Goal: Task Accomplishment & Management: Use online tool/utility

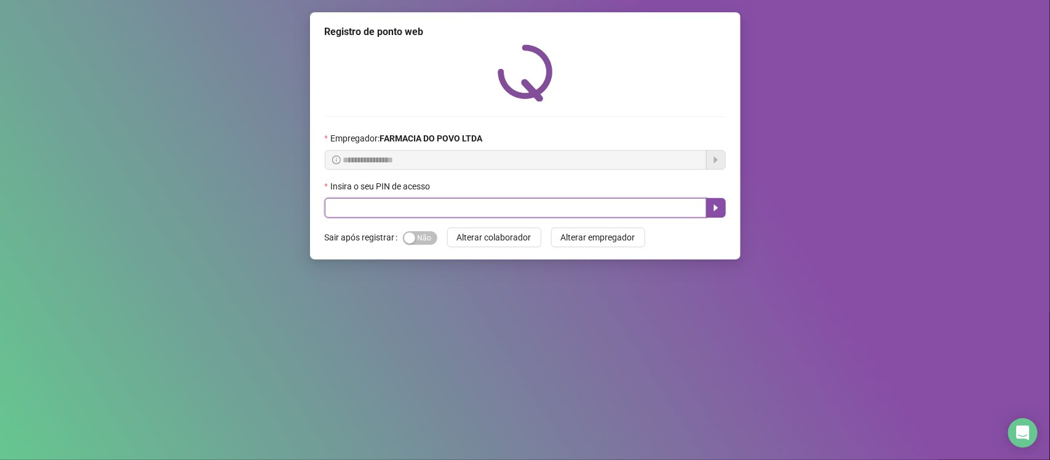
drag, startPoint x: 465, startPoint y: 210, endPoint x: 539, endPoint y: 180, distance: 79.7
click at [469, 207] on input "text" at bounding box center [516, 208] width 382 height 20
type input "**"
click at [712, 210] on icon "caret-right" at bounding box center [716, 208] width 10 height 10
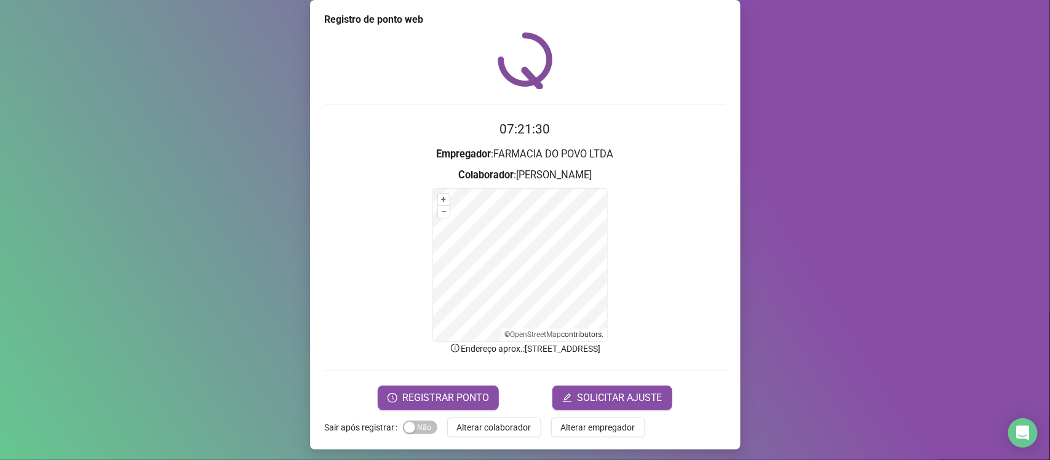
scroll to position [16, 0]
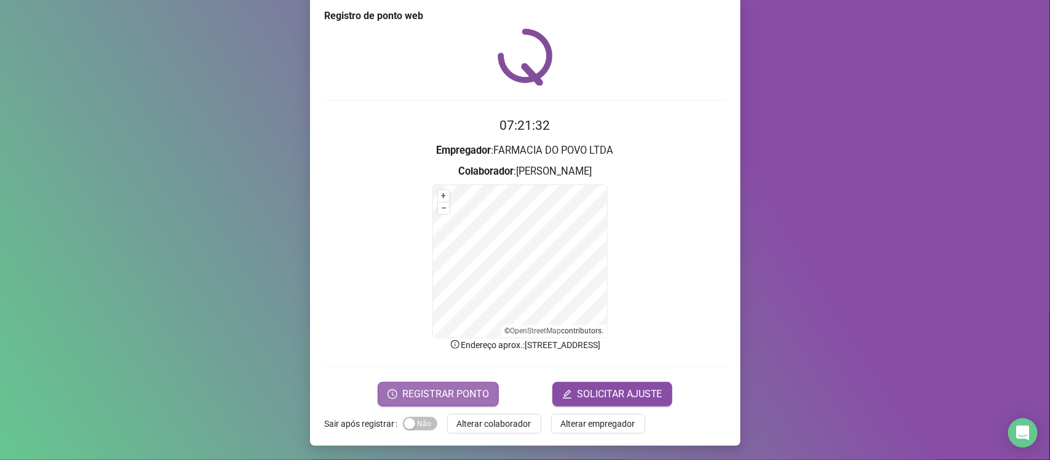
click at [429, 394] on span "REGISTRAR PONTO" at bounding box center [445, 394] width 87 height 15
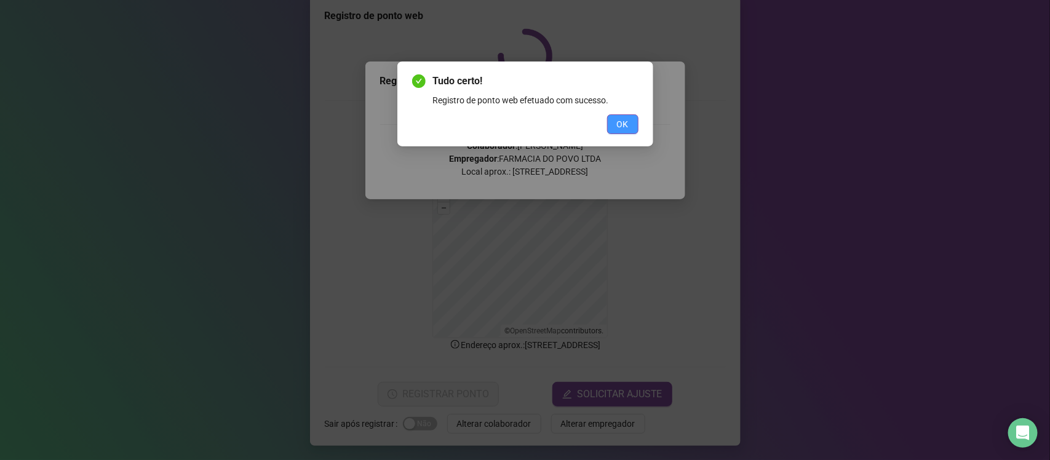
click at [621, 128] on span "OK" at bounding box center [623, 124] width 12 height 14
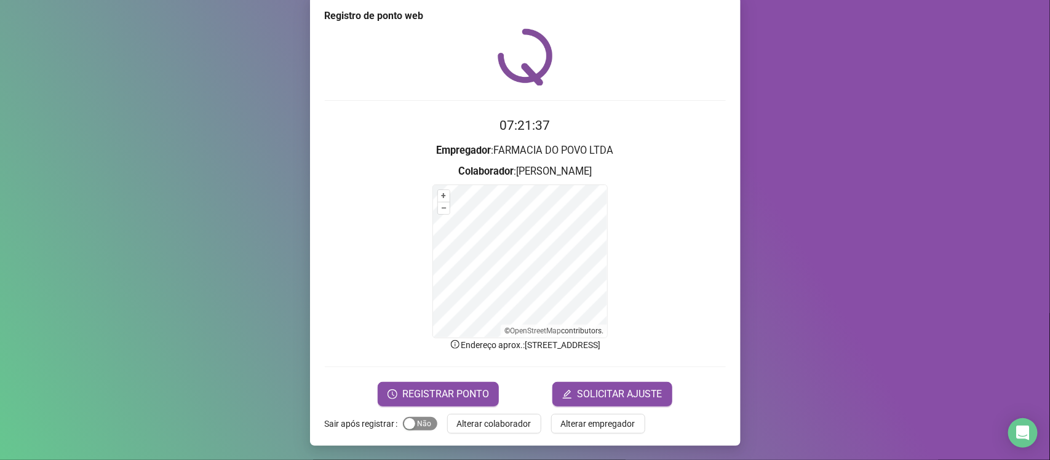
click at [419, 421] on span "Sim Não" at bounding box center [420, 424] width 34 height 14
click at [485, 422] on span "Alterar colaborador" at bounding box center [494, 424] width 74 height 14
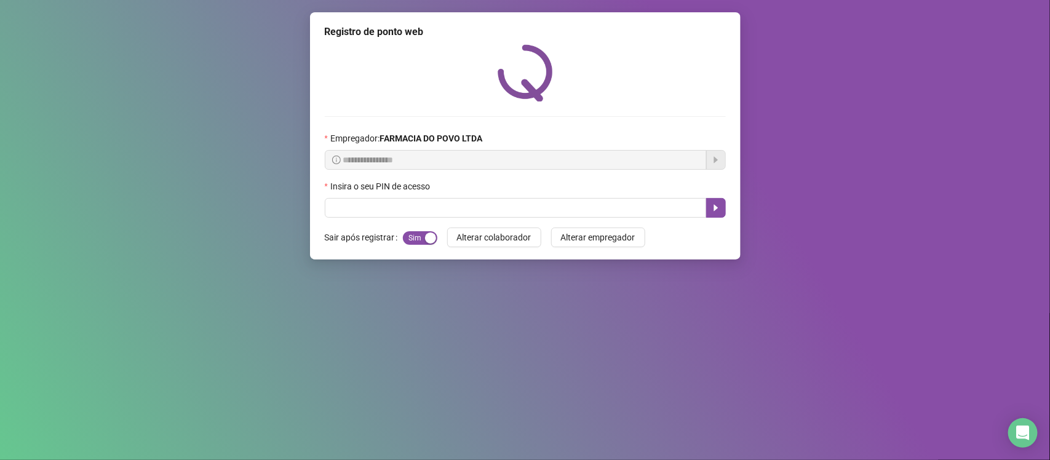
scroll to position [0, 0]
click at [474, 207] on input "text" at bounding box center [516, 208] width 382 height 20
type input "**"
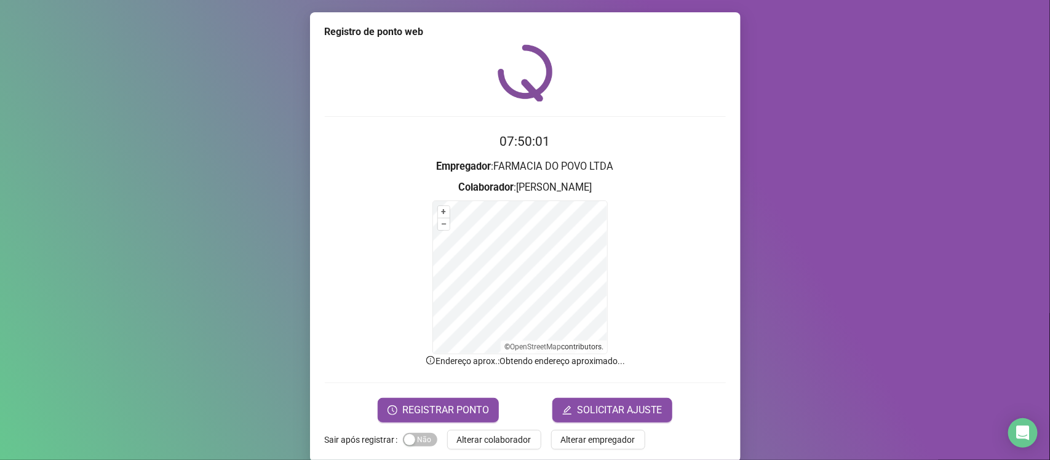
scroll to position [16, 0]
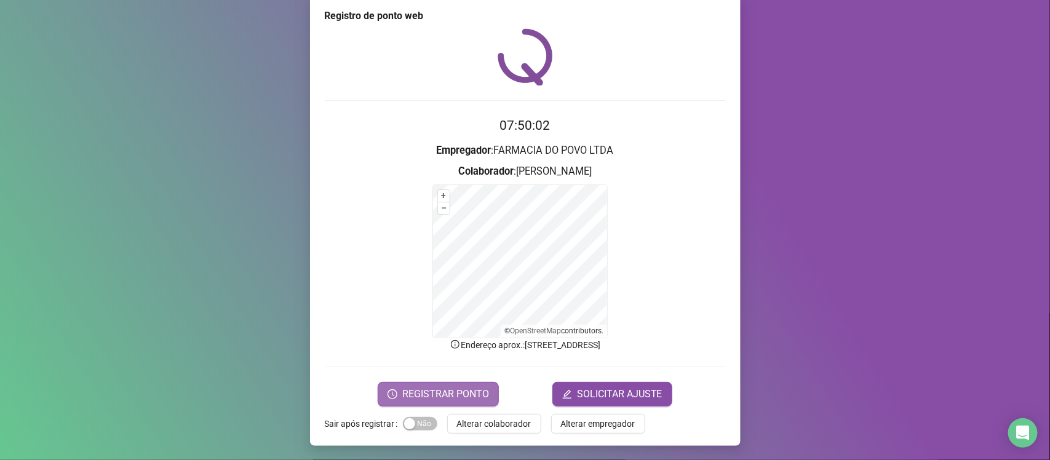
click at [466, 389] on span "REGISTRAR PONTO" at bounding box center [445, 394] width 87 height 15
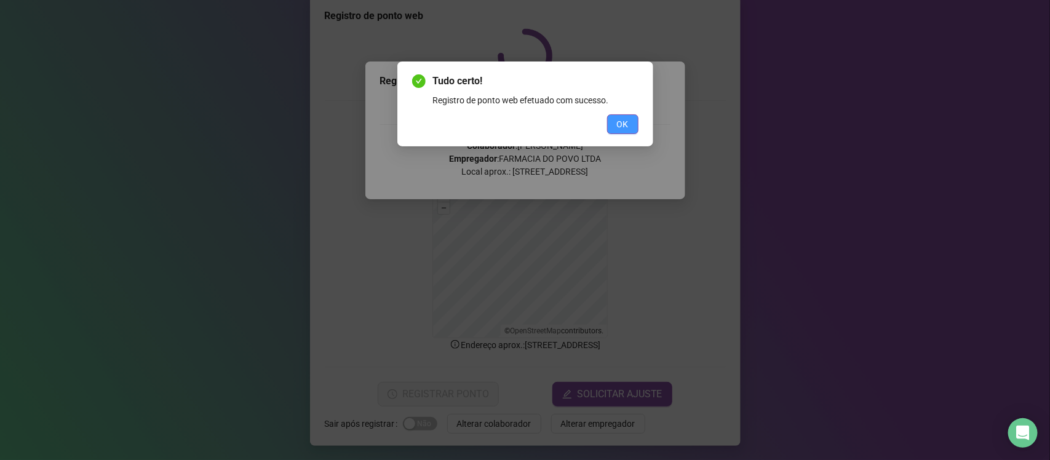
click at [622, 124] on span "OK" at bounding box center [623, 124] width 12 height 14
